Goal: Find specific page/section: Find specific page/section

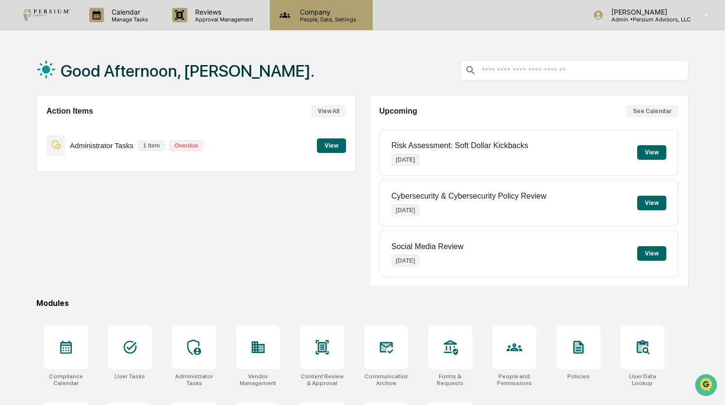
click at [311, 10] on p "Company" at bounding box center [326, 12] width 69 height 8
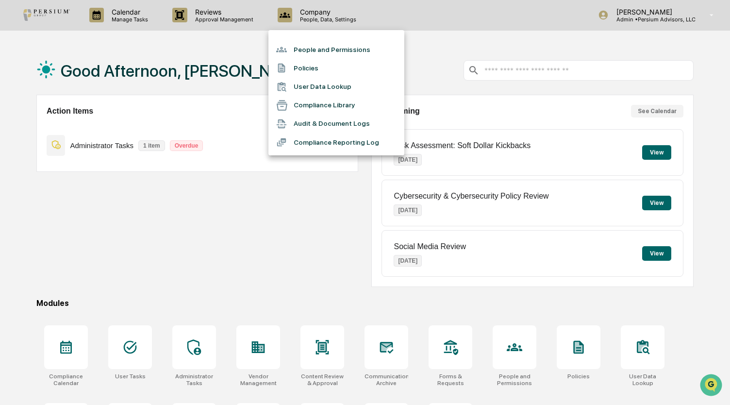
click at [249, 14] on div at bounding box center [365, 202] width 730 height 405
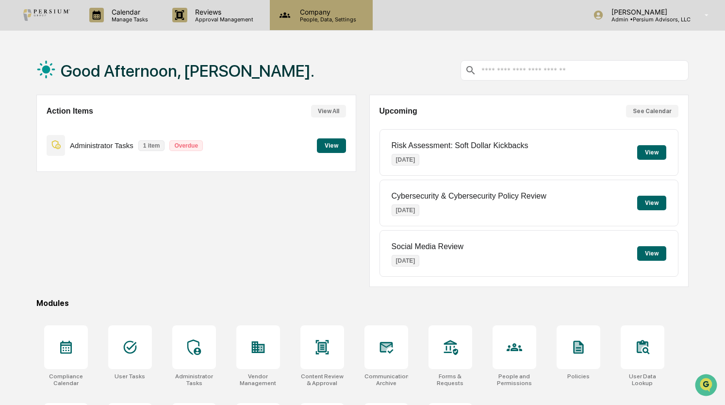
click at [304, 10] on p "Company" at bounding box center [326, 12] width 69 height 8
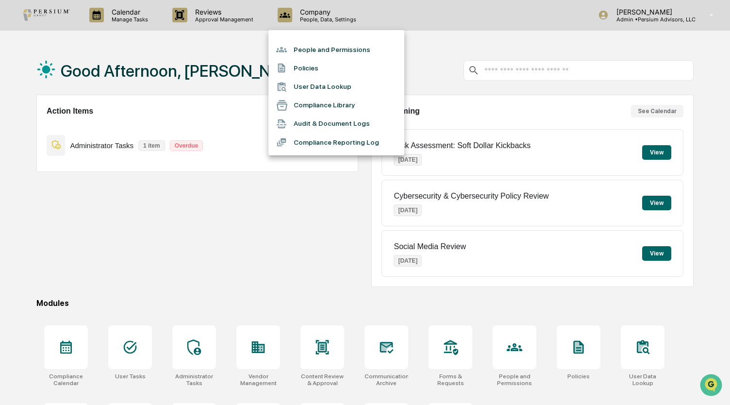
click at [308, 83] on li "User Data Lookup" at bounding box center [336, 87] width 136 height 18
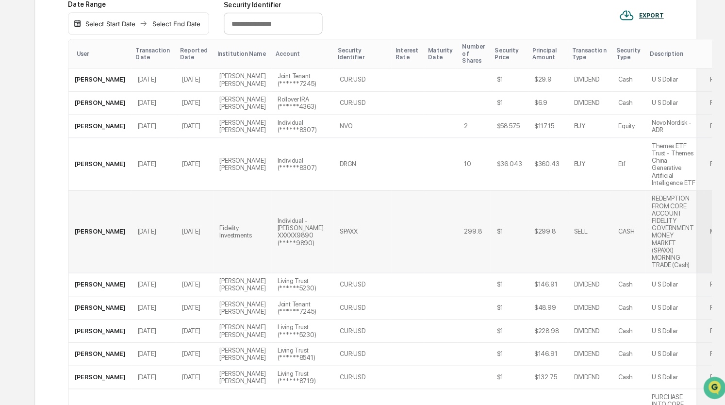
scroll to position [205, 0]
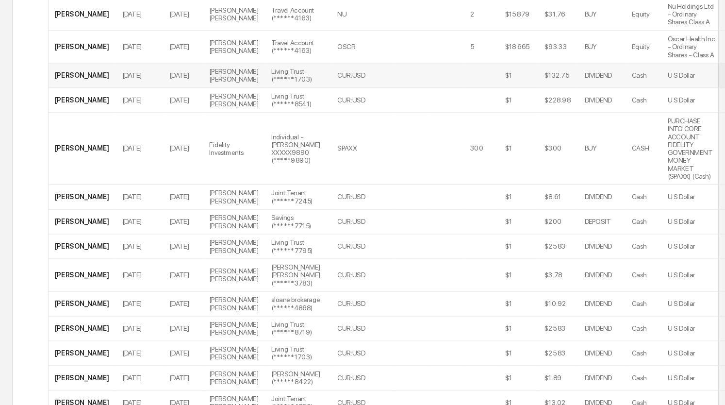
scroll to position [901, 0]
click at [388, 246] on td at bounding box center [404, 235] width 32 height 23
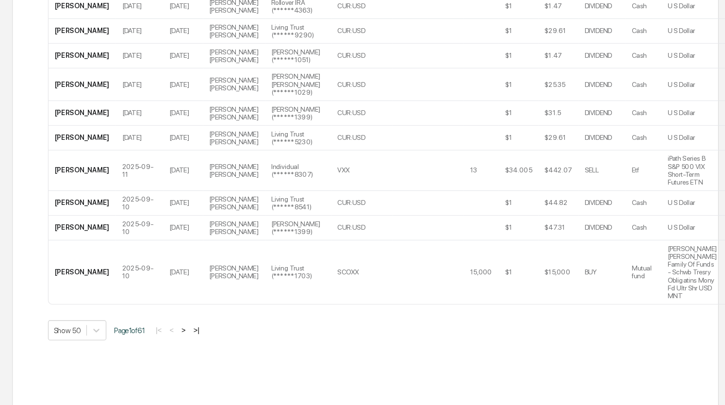
scroll to position [1388, 0]
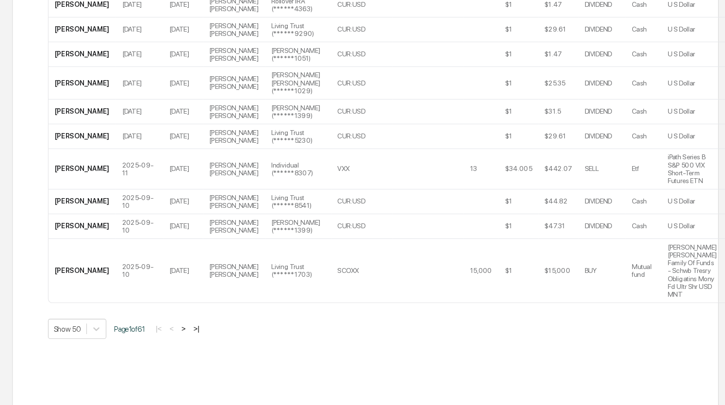
click at [198, 338] on button ">" at bounding box center [195, 334] width 10 height 8
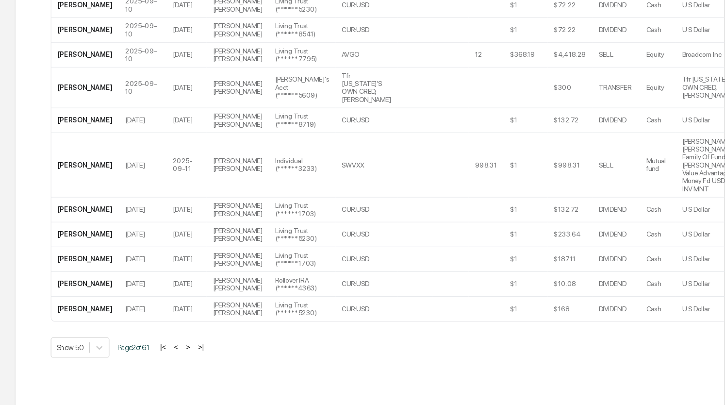
scroll to position [1480, 0]
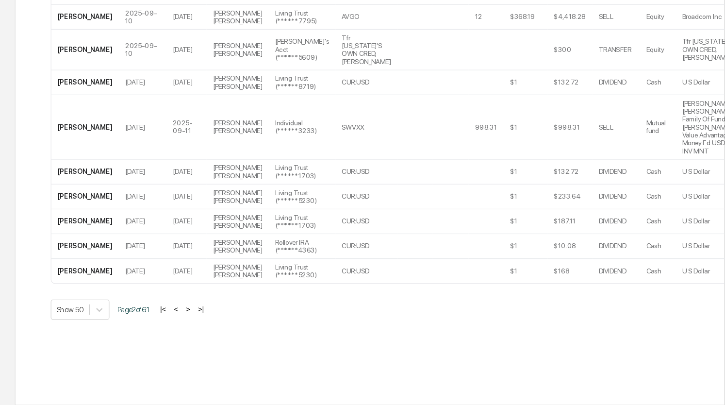
click at [198, 317] on button ">" at bounding box center [196, 316] width 10 height 8
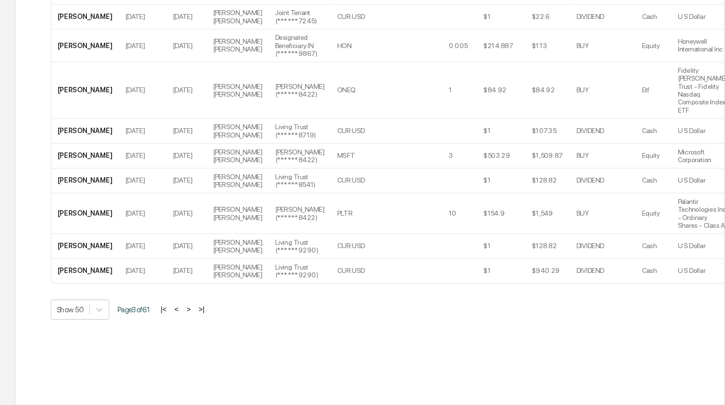
scroll to position [1410, 0]
click at [199, 318] on button ">" at bounding box center [196, 316] width 10 height 8
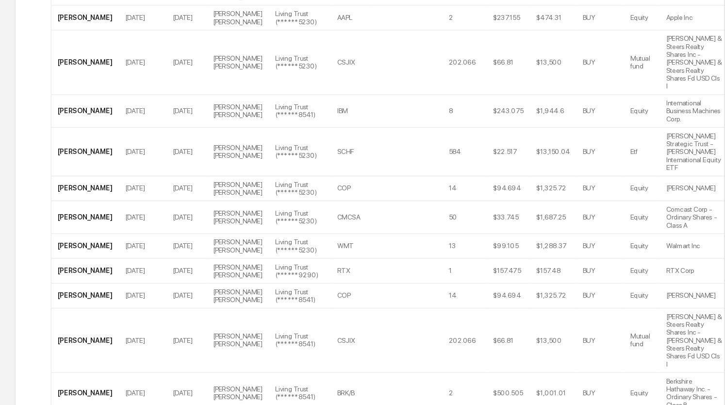
scroll to position [1419, 0]
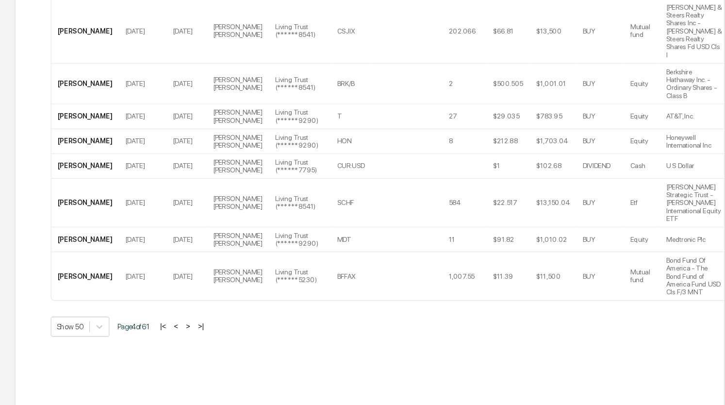
click at [199, 328] on button ">" at bounding box center [196, 332] width 10 height 8
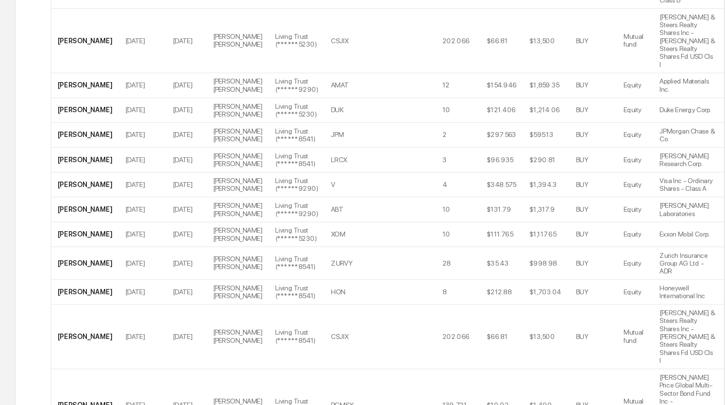
scroll to position [1473, 0]
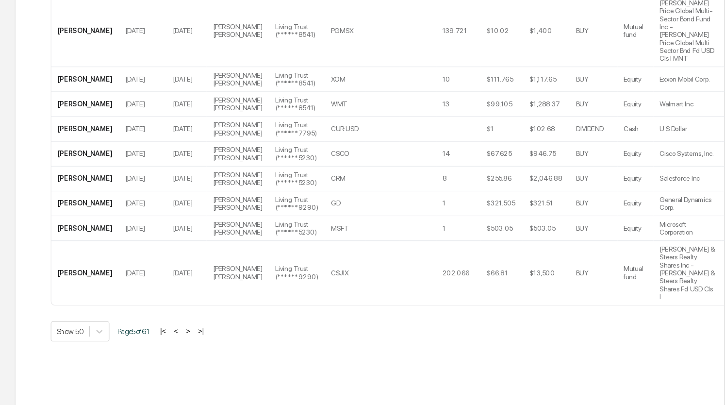
click at [200, 332] on button ">" at bounding box center [196, 336] width 10 height 8
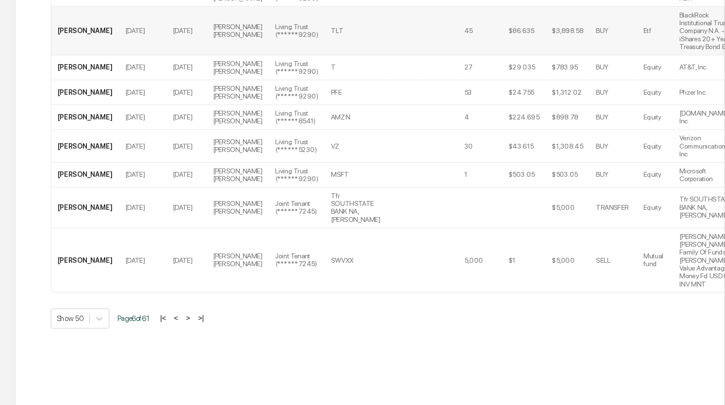
scroll to position [1597, 0]
click at [200, 317] on button ">" at bounding box center [196, 316] width 10 height 8
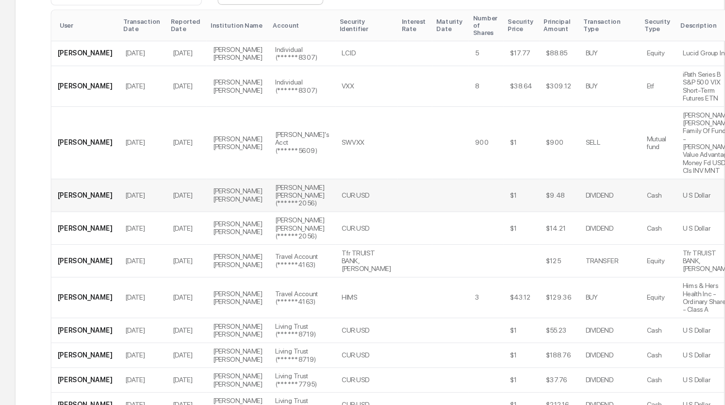
scroll to position [52, 0]
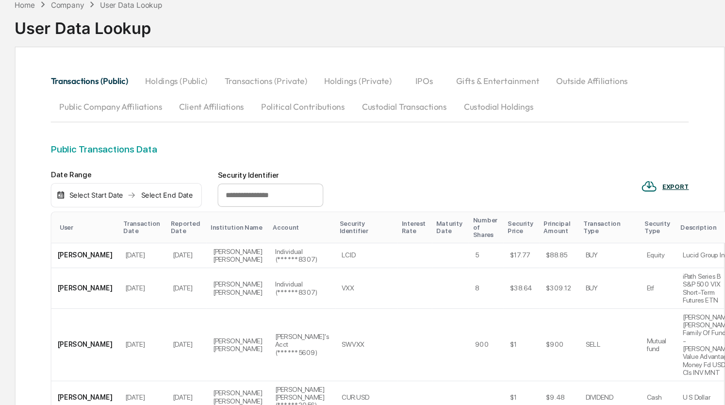
click at [166, 95] on button "Public Company Affiliations" at bounding box center [124, 97] width 110 height 23
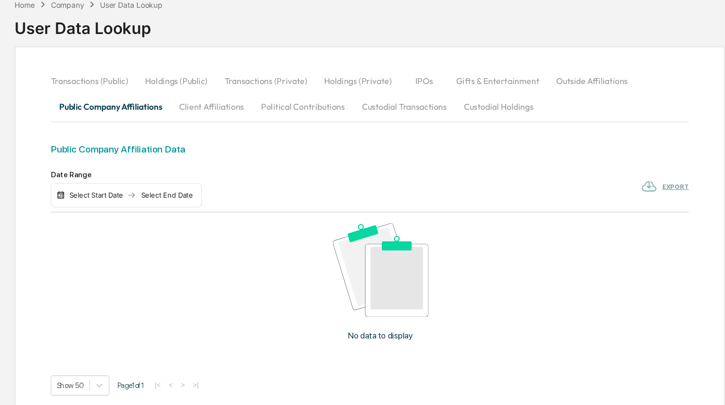
click at [216, 102] on button "Client Affiliations" at bounding box center [216, 103] width 75 height 23
click at [316, 107] on button "Political Contributions" at bounding box center [301, 103] width 93 height 23
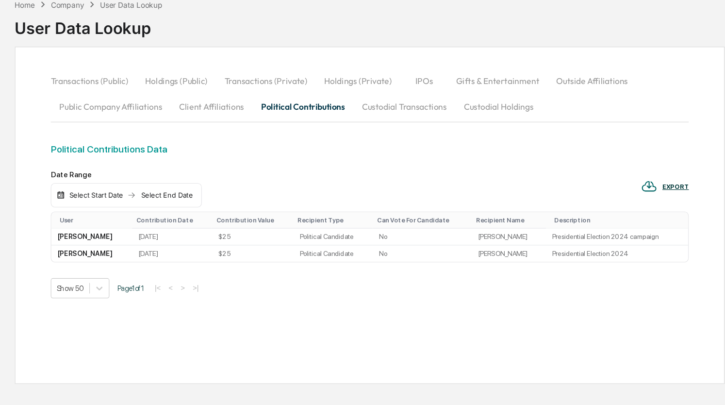
click at [380, 100] on button "Custodial Transactions" at bounding box center [394, 103] width 94 height 23
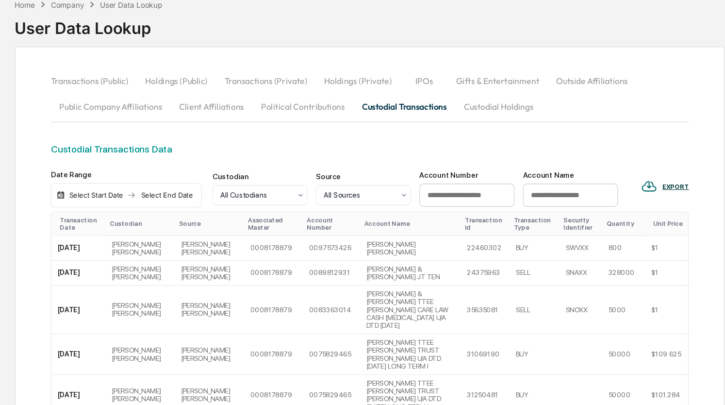
click at [506, 97] on button "Custodial Holdings" at bounding box center [481, 103] width 80 height 23
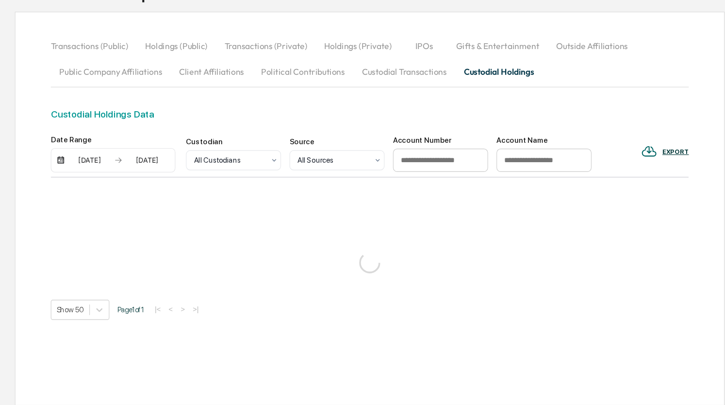
scroll to position [0, 0]
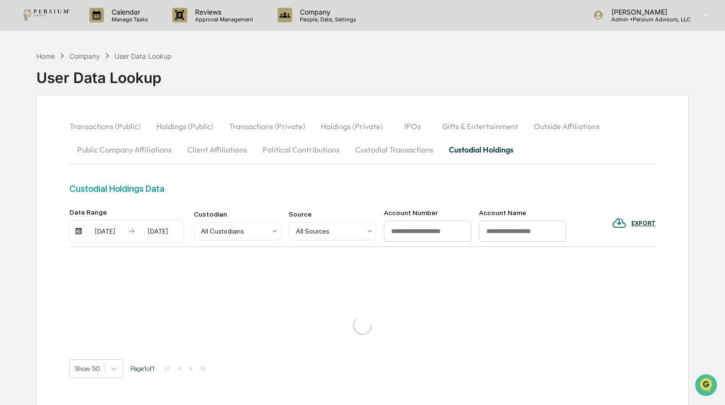
click at [98, 127] on button "Transactions (Public)" at bounding box center [108, 125] width 79 height 23
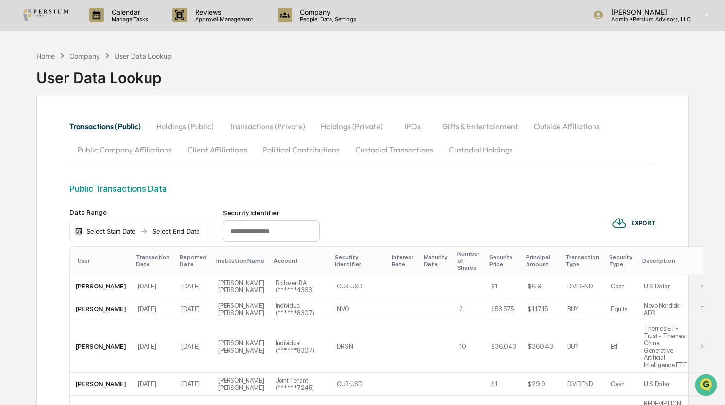
click at [452, 147] on button "Custodial Holdings" at bounding box center [481, 149] width 80 height 23
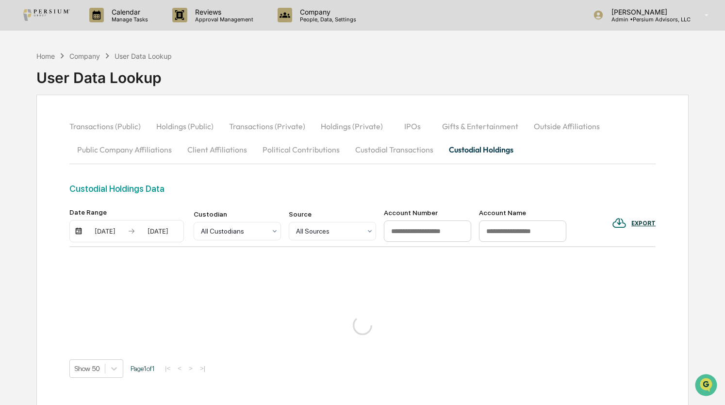
scroll to position [51, 0]
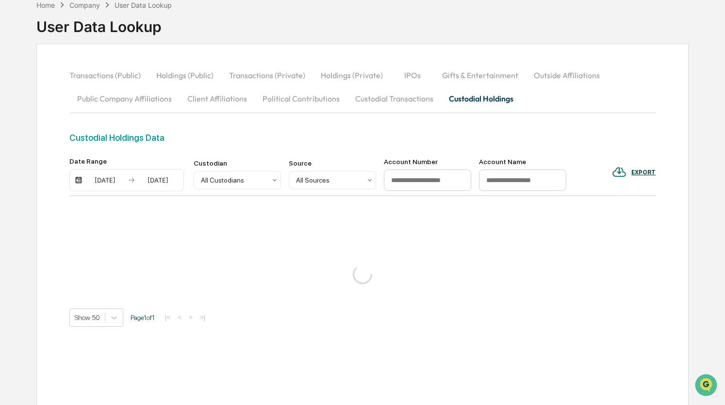
click at [266, 80] on button "Transactions (Private)" at bounding box center [267, 75] width 92 height 23
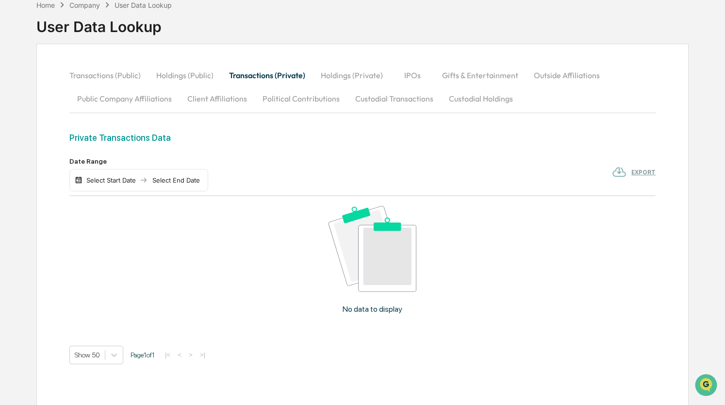
click at [340, 76] on button "Holdings (Private)" at bounding box center [352, 75] width 78 height 23
click at [414, 76] on button "IPOs" at bounding box center [413, 75] width 44 height 23
click at [461, 77] on button "Gifts & Entertainment" at bounding box center [480, 75] width 92 height 23
click at [540, 75] on button "Outside Affiliations" at bounding box center [567, 75] width 81 height 23
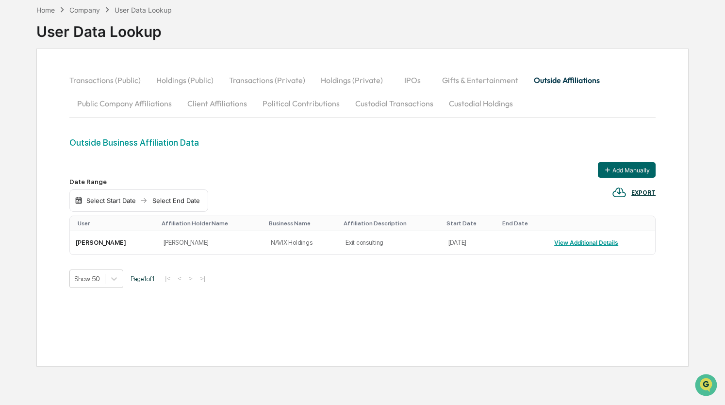
scroll to position [46, 0]
click at [130, 84] on button "Transactions (Public)" at bounding box center [108, 80] width 79 height 23
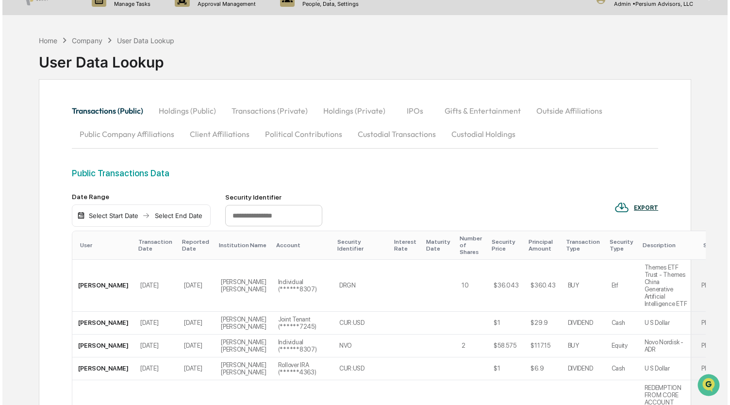
scroll to position [0, 0]
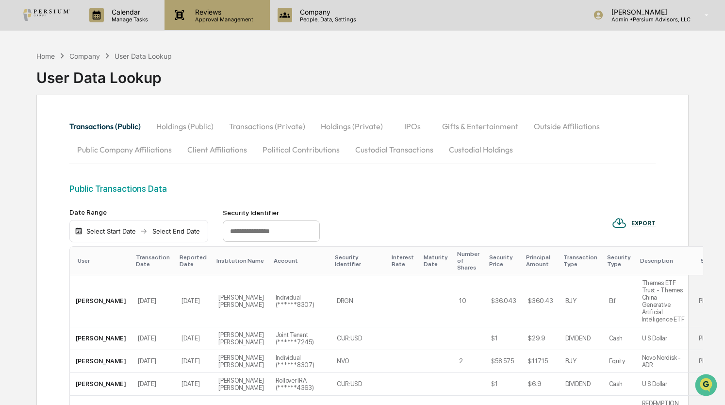
click at [216, 27] on div "Reviews Approval Management" at bounding box center [216, 15] width 105 height 30
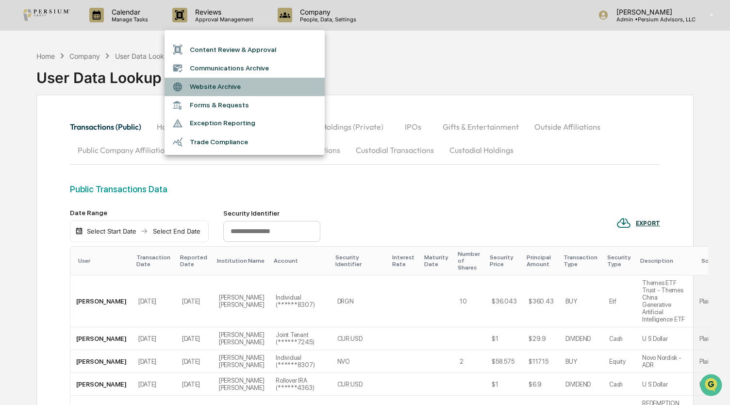
click at [212, 90] on li "Website Archive" at bounding box center [244, 87] width 160 height 18
